Goal: Information Seeking & Learning: Learn about a topic

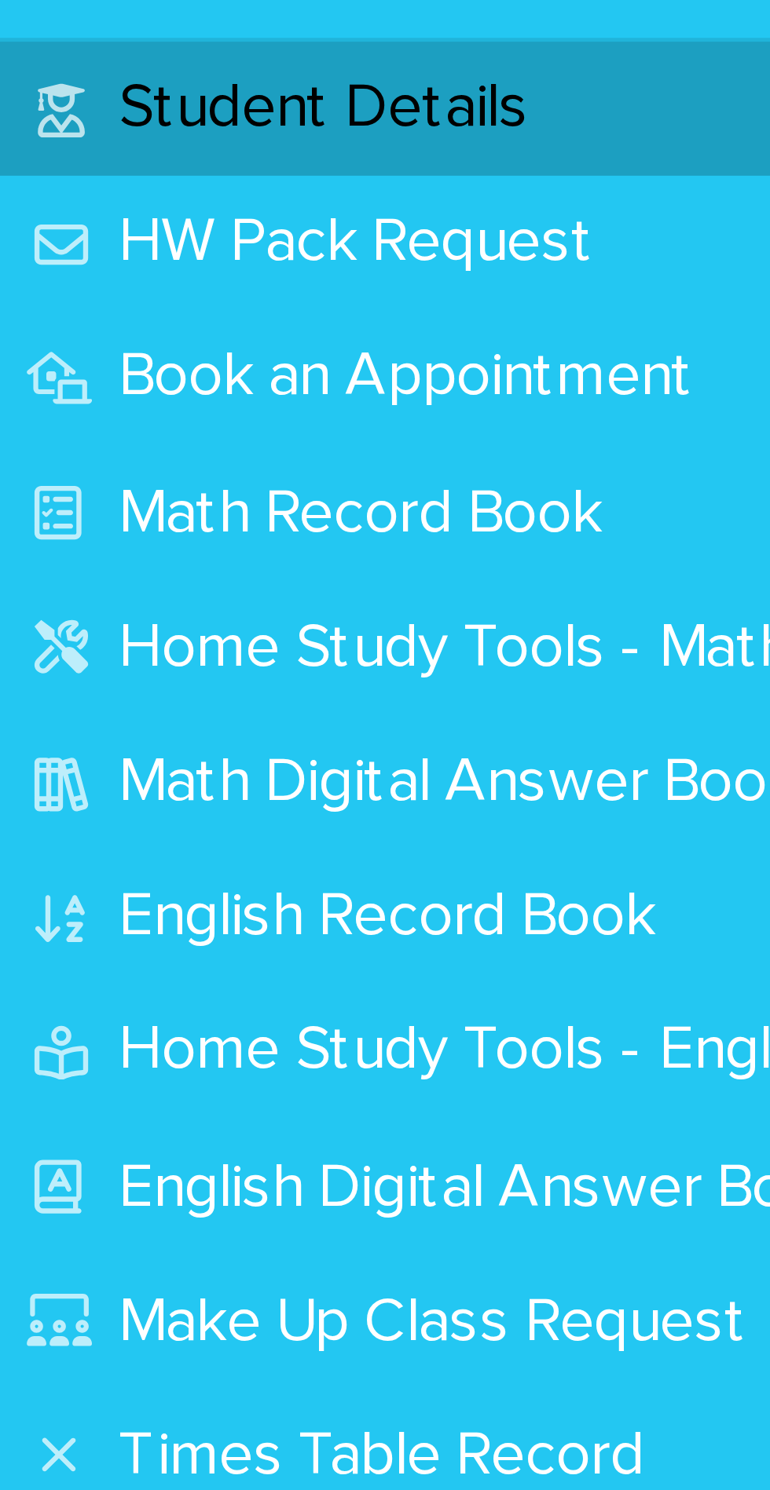
click at [103, 195] on p "Math Record Book" at bounding box center [77, 192] width 118 height 15
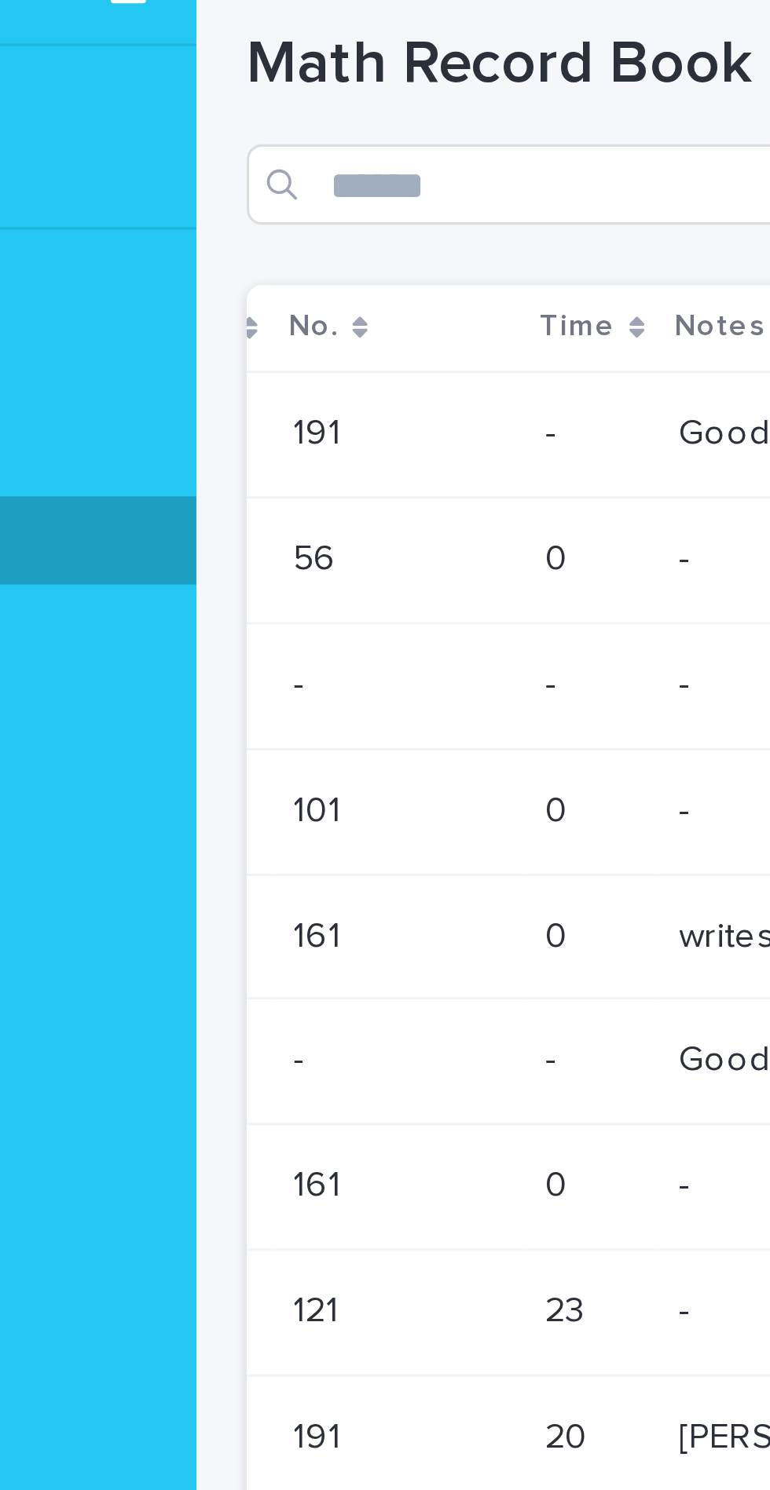
scroll to position [0, 179]
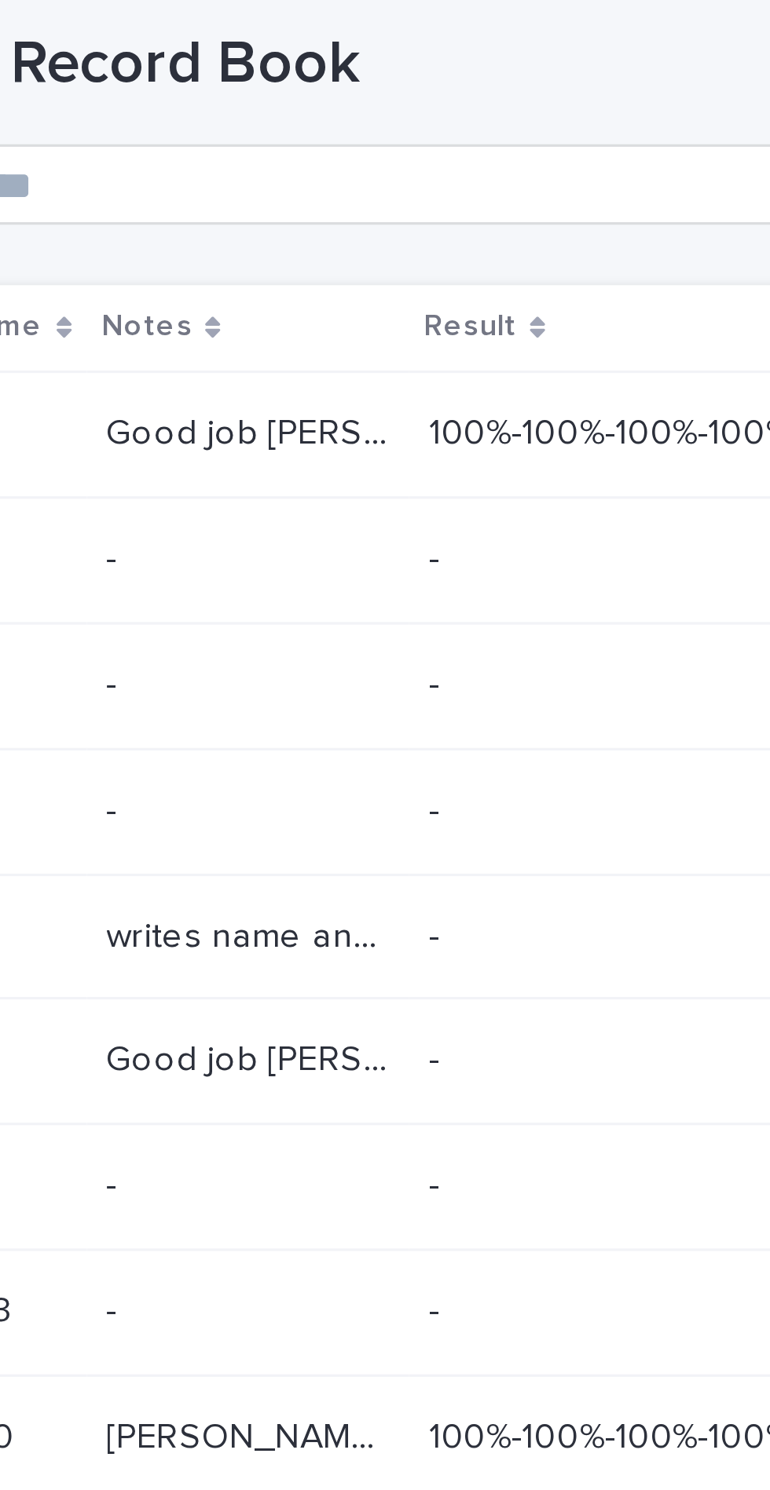
click at [420, 151] on p "Good job [PERSON_NAME]. -she did very well. She was able to count numbers till …" at bounding box center [398, 158] width 91 height 16
